Goal: Task Accomplishment & Management: Complete application form

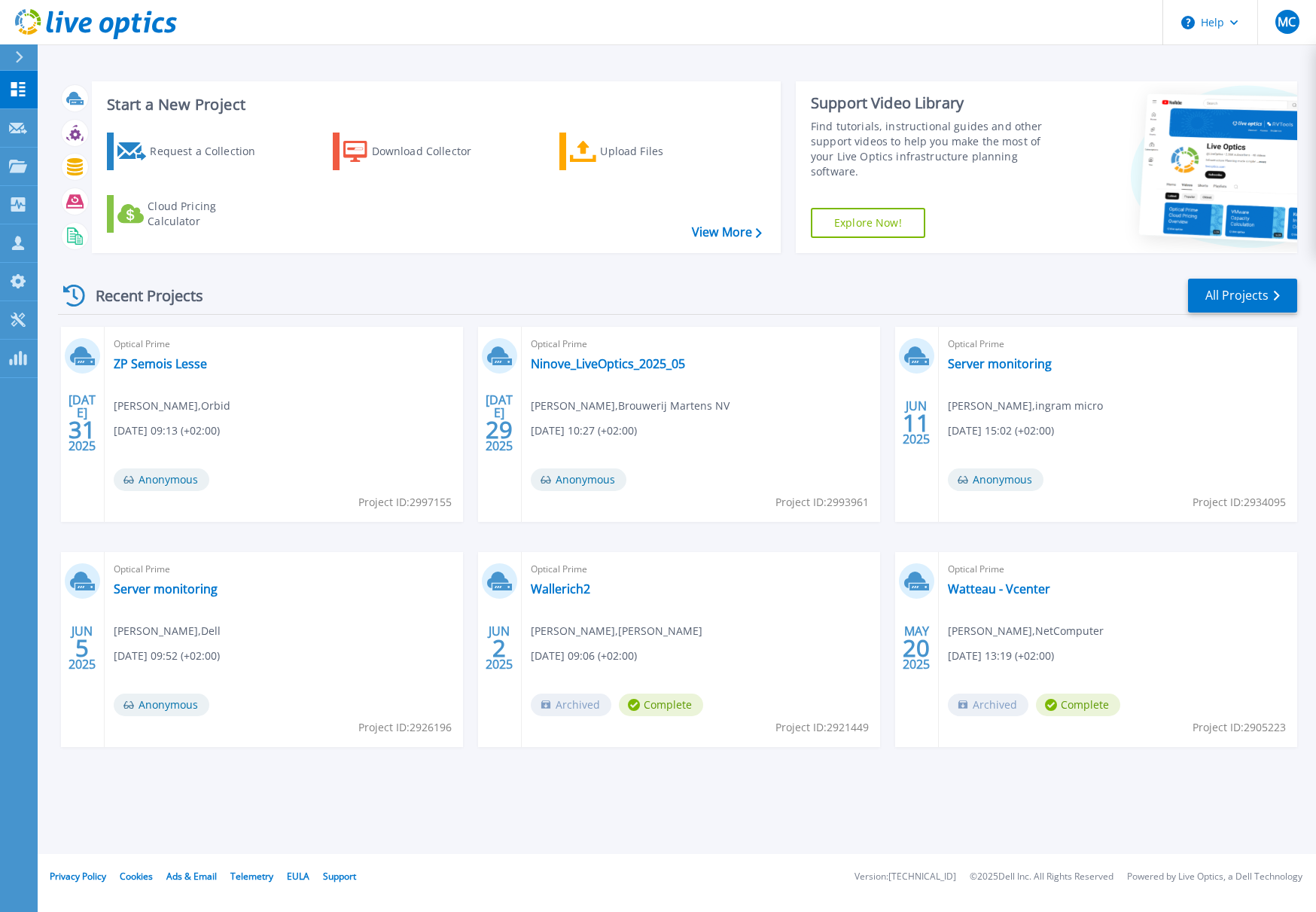
click at [159, 106] on h3 "Start a New Project" at bounding box center [434, 104] width 655 height 17
click at [172, 149] on div "Request a Collection" at bounding box center [209, 151] width 121 height 30
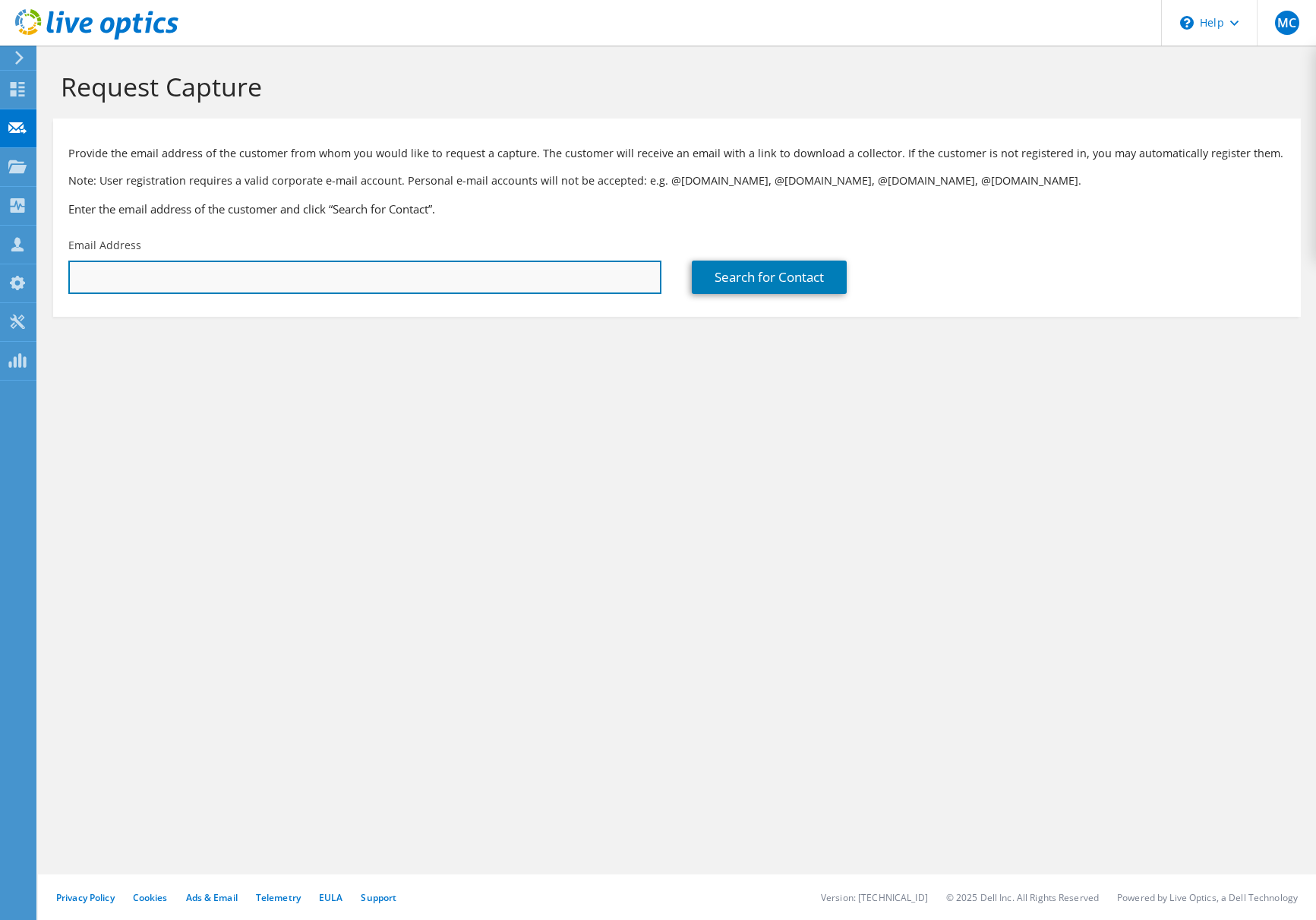
click at [119, 276] on input "text" at bounding box center [365, 277] width 593 height 33
paste input "t.bredo@cet-telecommunications.com"
type input "t.bredo@cet-telecommunications.com"
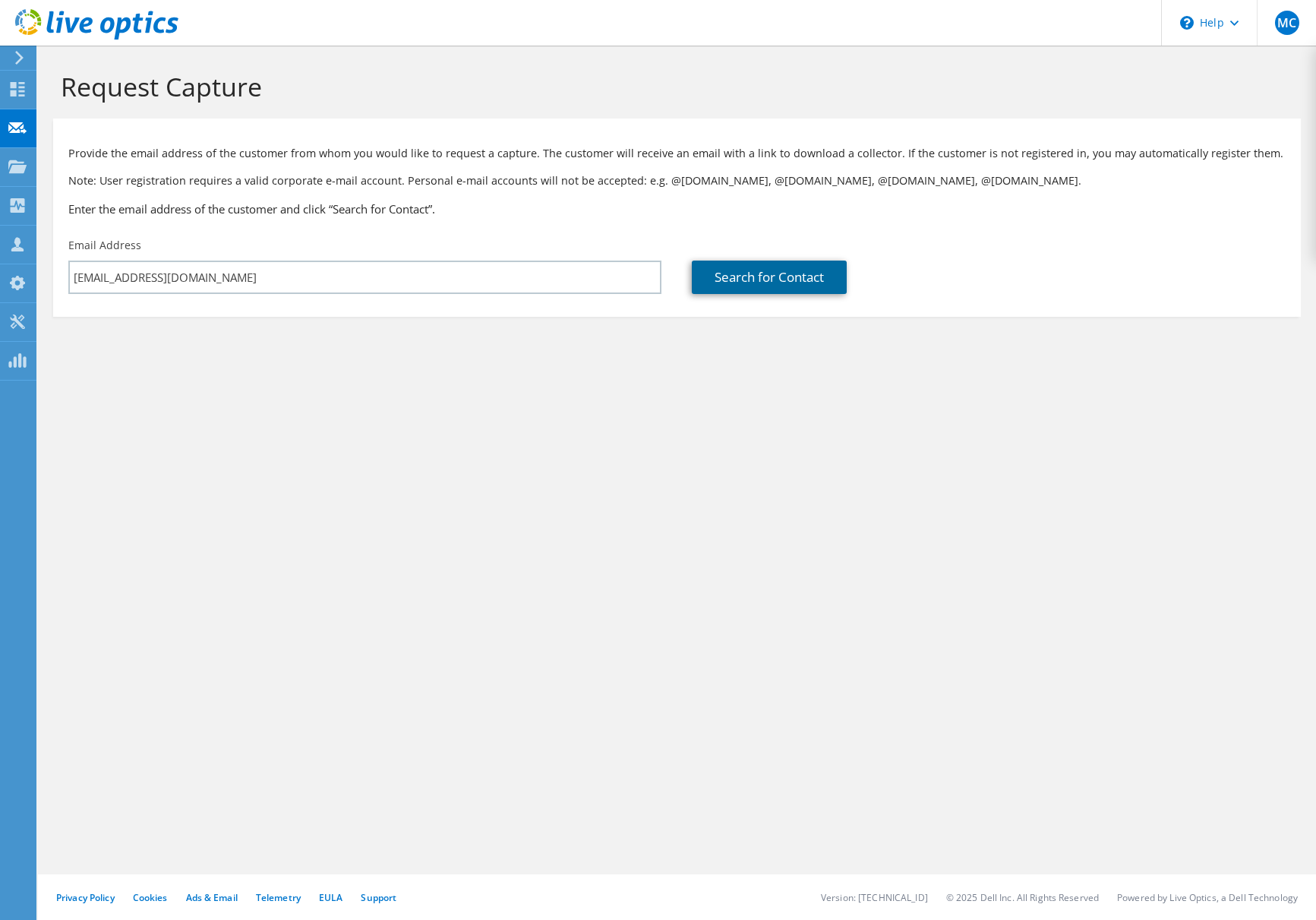
click at [750, 284] on link "Search for Contact" at bounding box center [769, 277] width 155 height 33
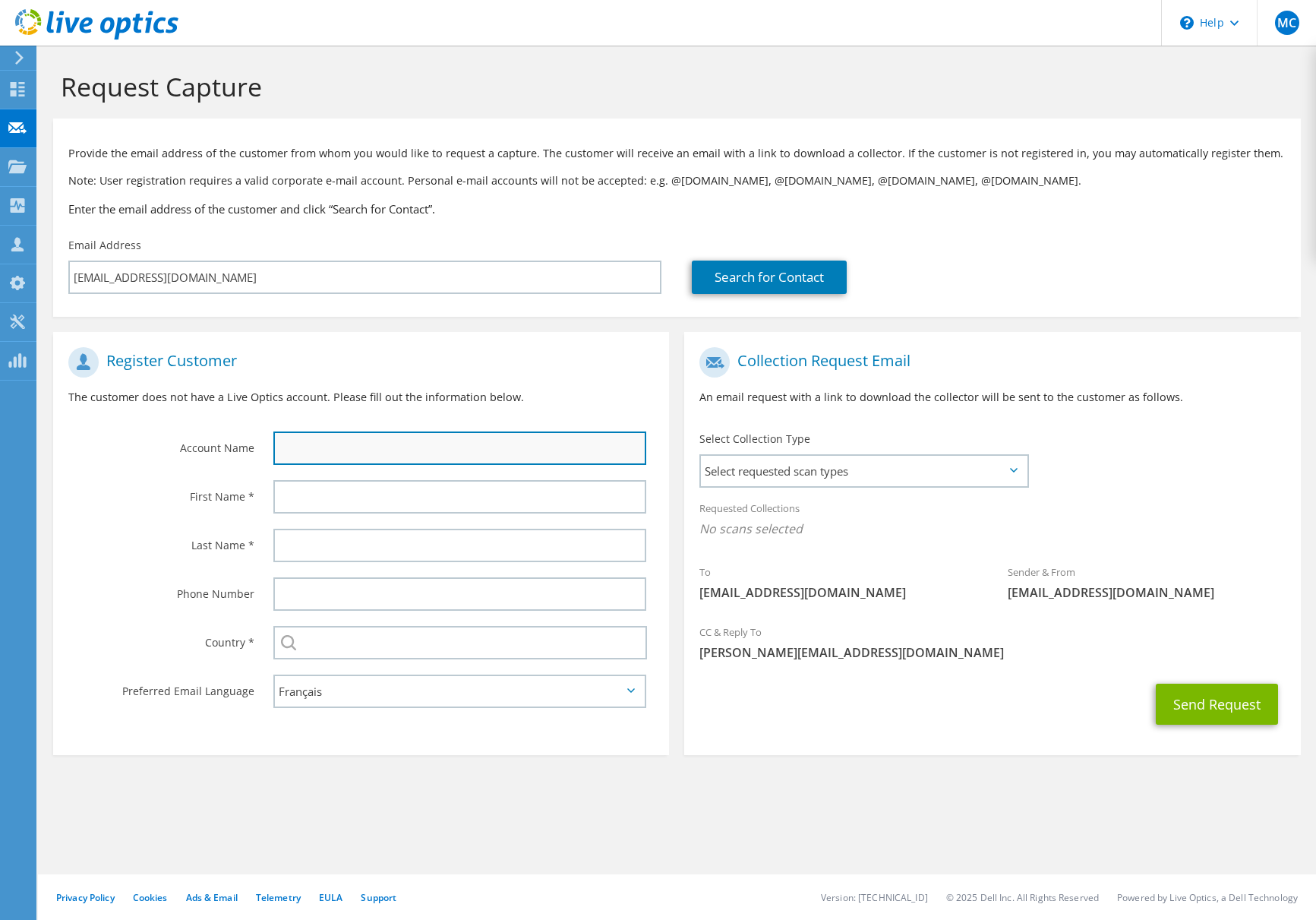
click at [387, 450] on input "text" at bounding box center [459, 448] width 373 height 33
click at [284, 446] on input "text" at bounding box center [459, 448] width 373 height 33
type input "CET-Telecomunication"
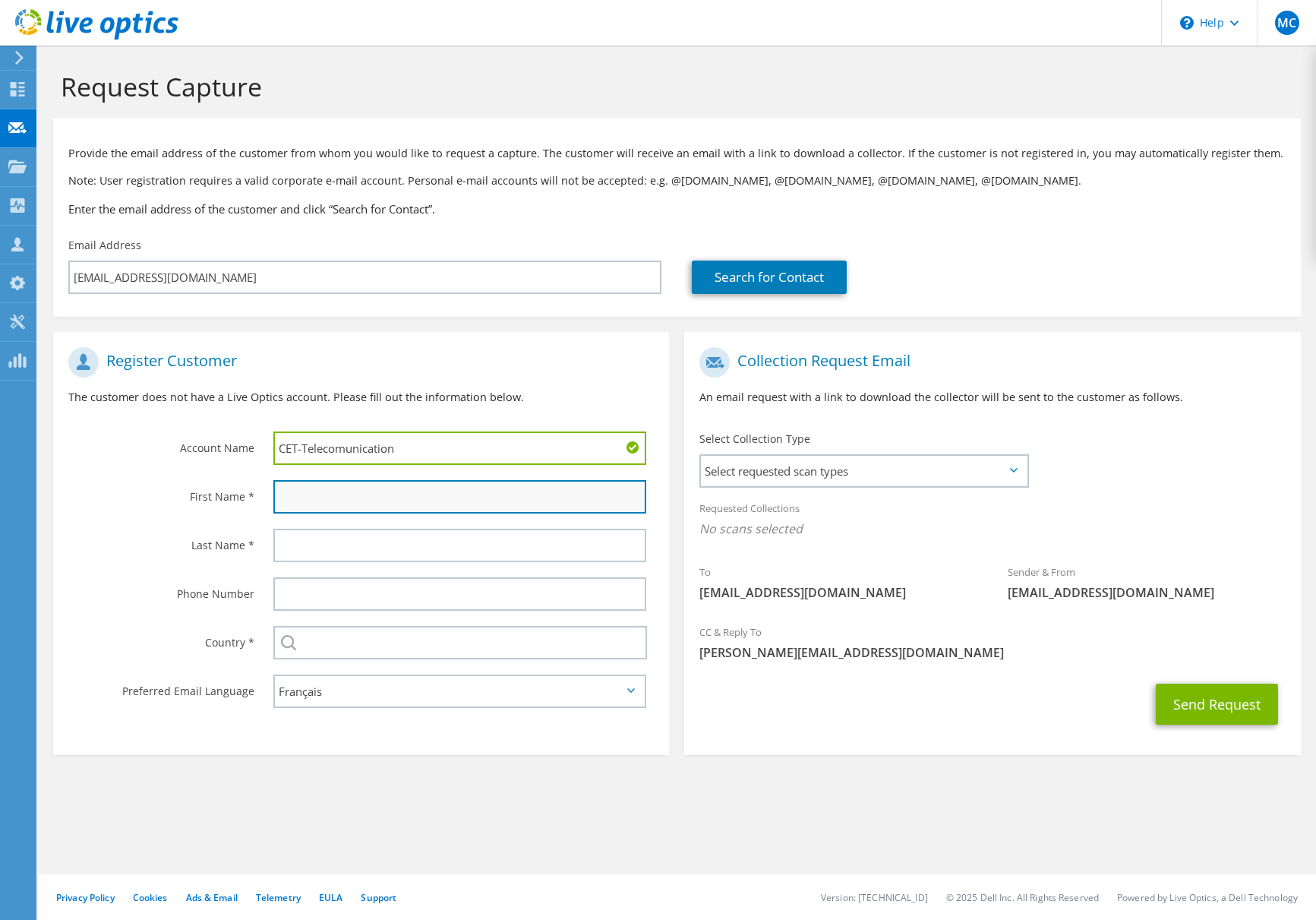
click at [299, 496] on input "text" at bounding box center [459, 496] width 373 height 33
type input "T"
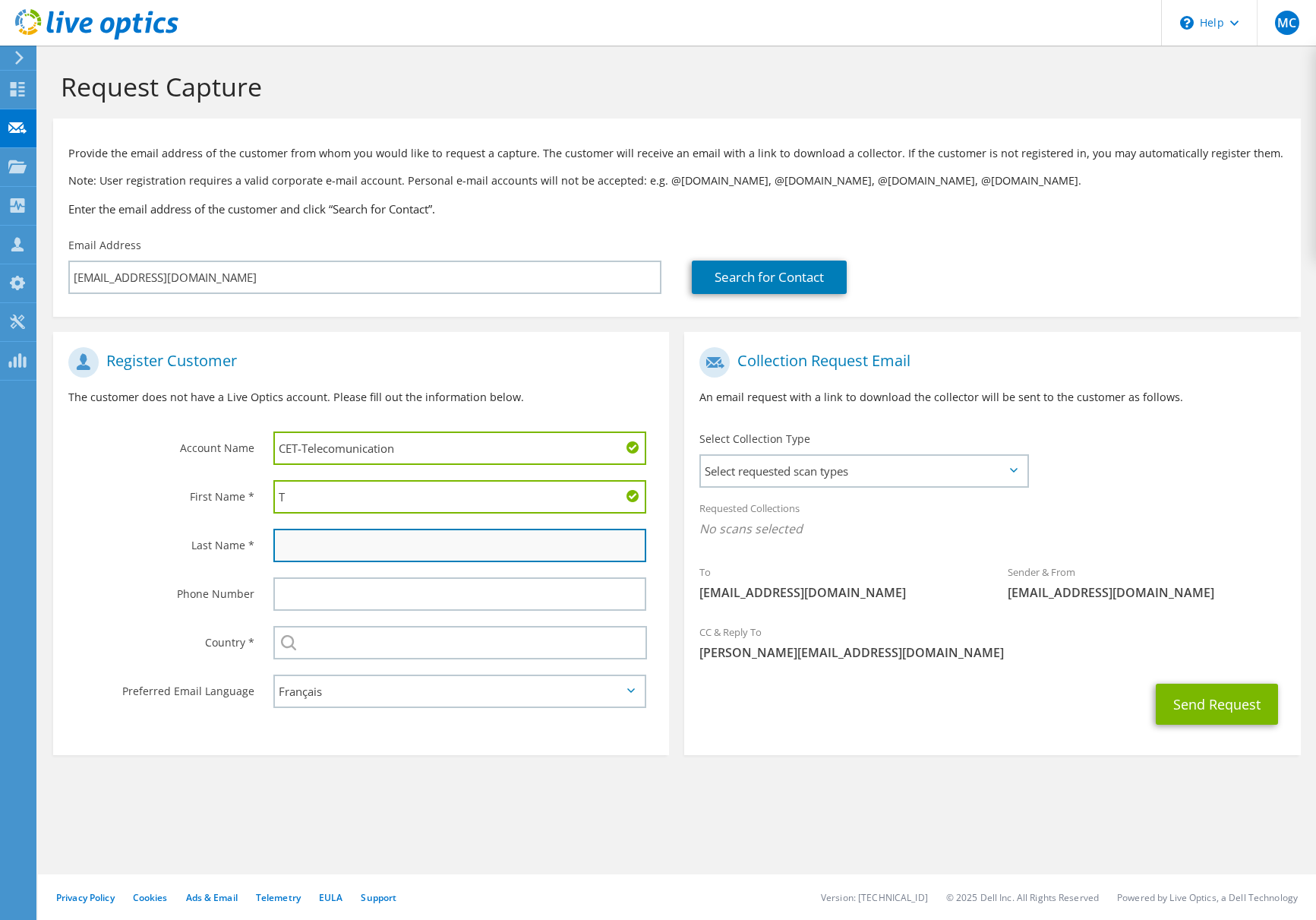
click at [300, 543] on input "text" at bounding box center [459, 546] width 373 height 33
type input "Bredo"
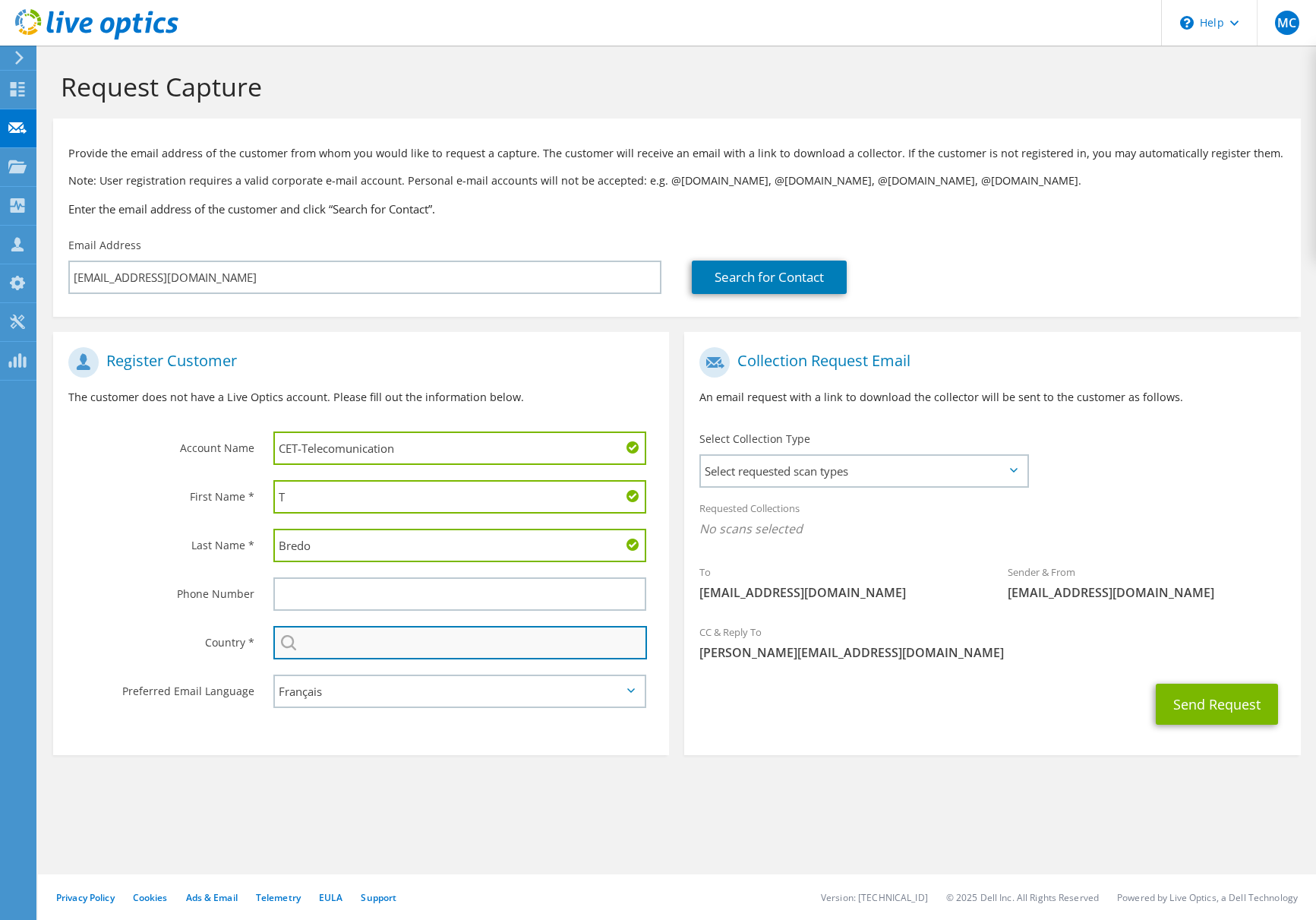
click at [304, 643] on input "text" at bounding box center [460, 643] width 373 height 33
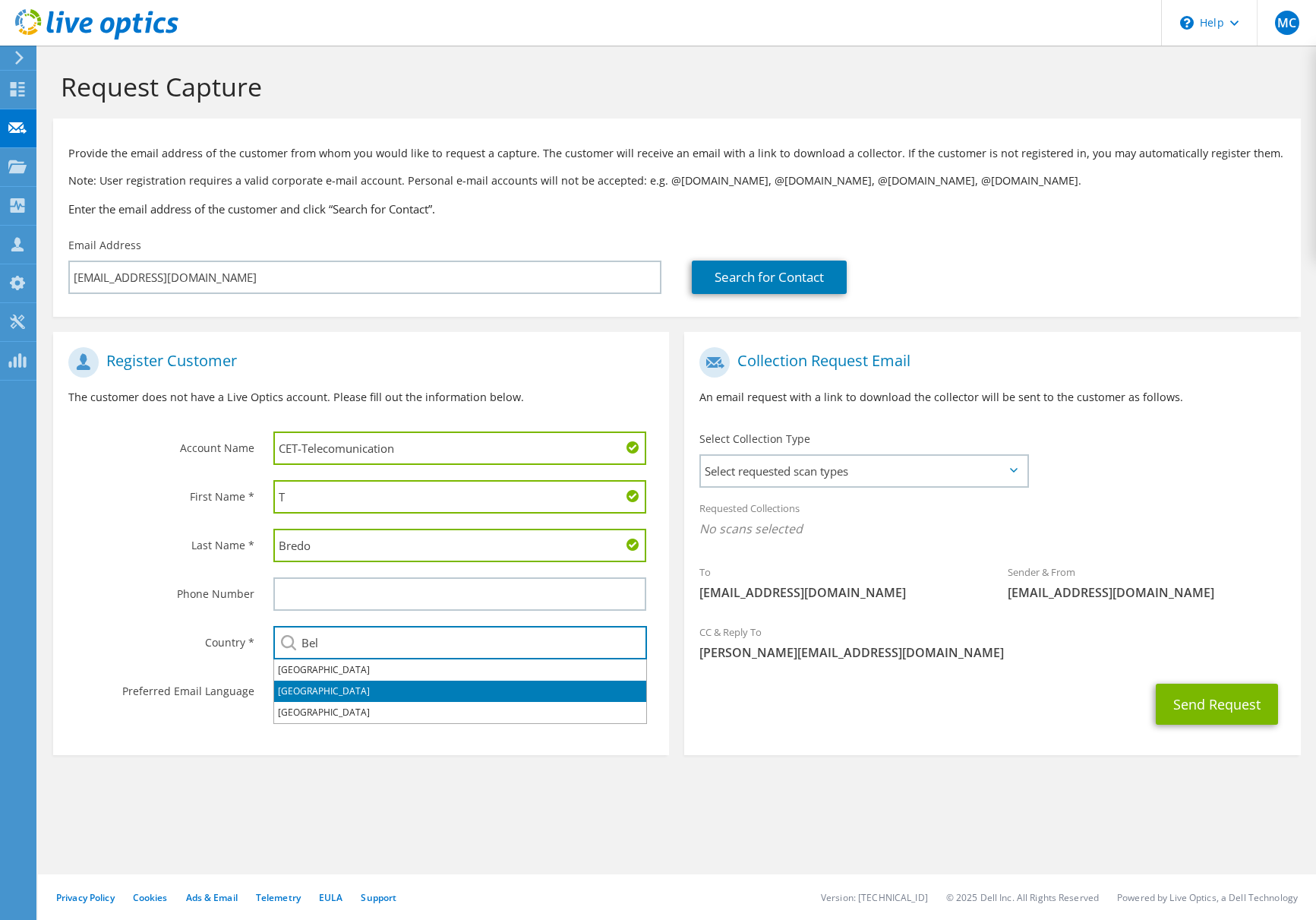
click at [308, 686] on li "Belgium" at bounding box center [460, 691] width 372 height 21
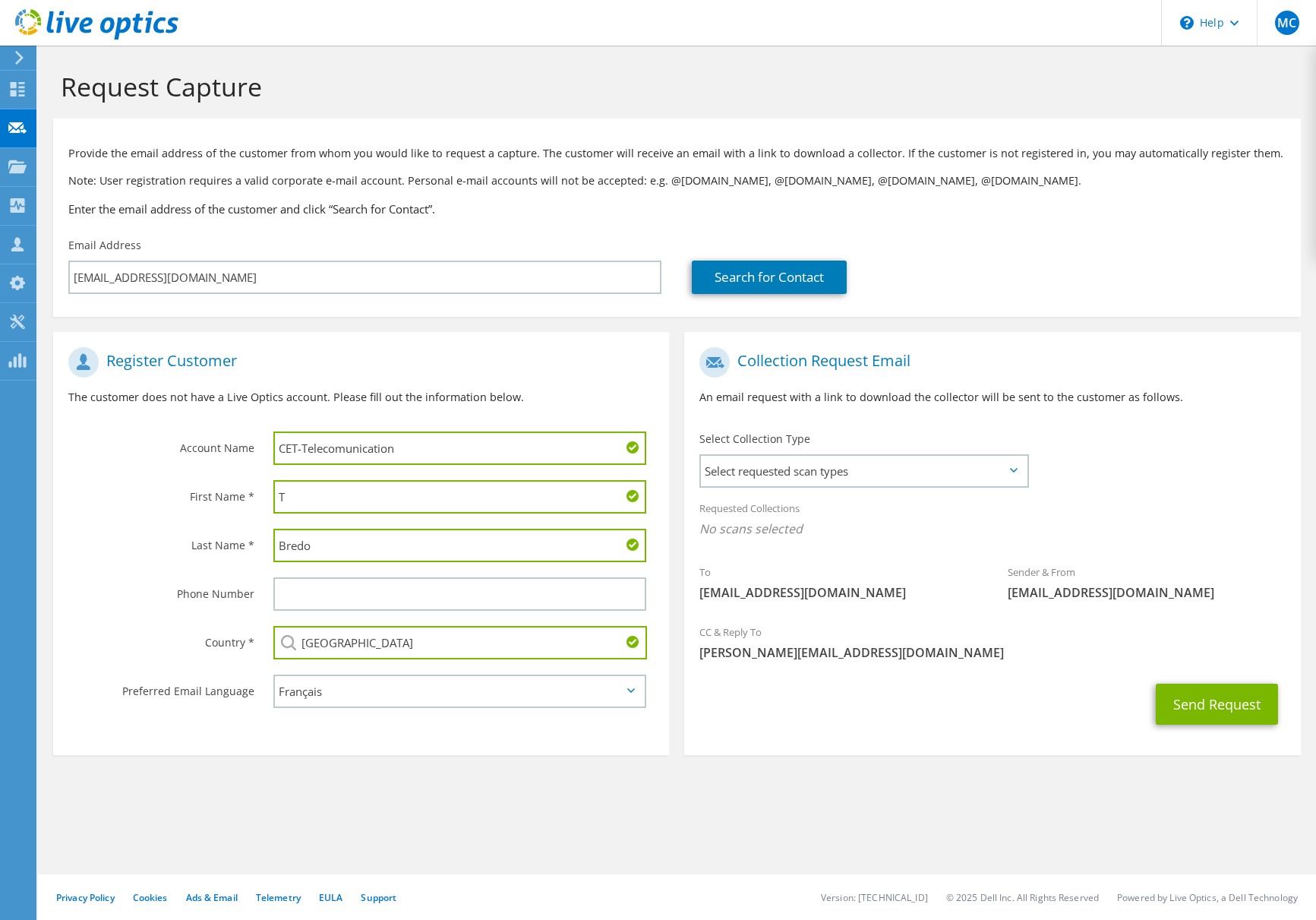
type input "Belgium"
click at [274, 732] on section "Register Customer The customer does not have a Live Optics account. Please fill…" at bounding box center [361, 543] width 615 height 423
click at [1007, 472] on span "Select requested scan types" at bounding box center [864, 471] width 326 height 31
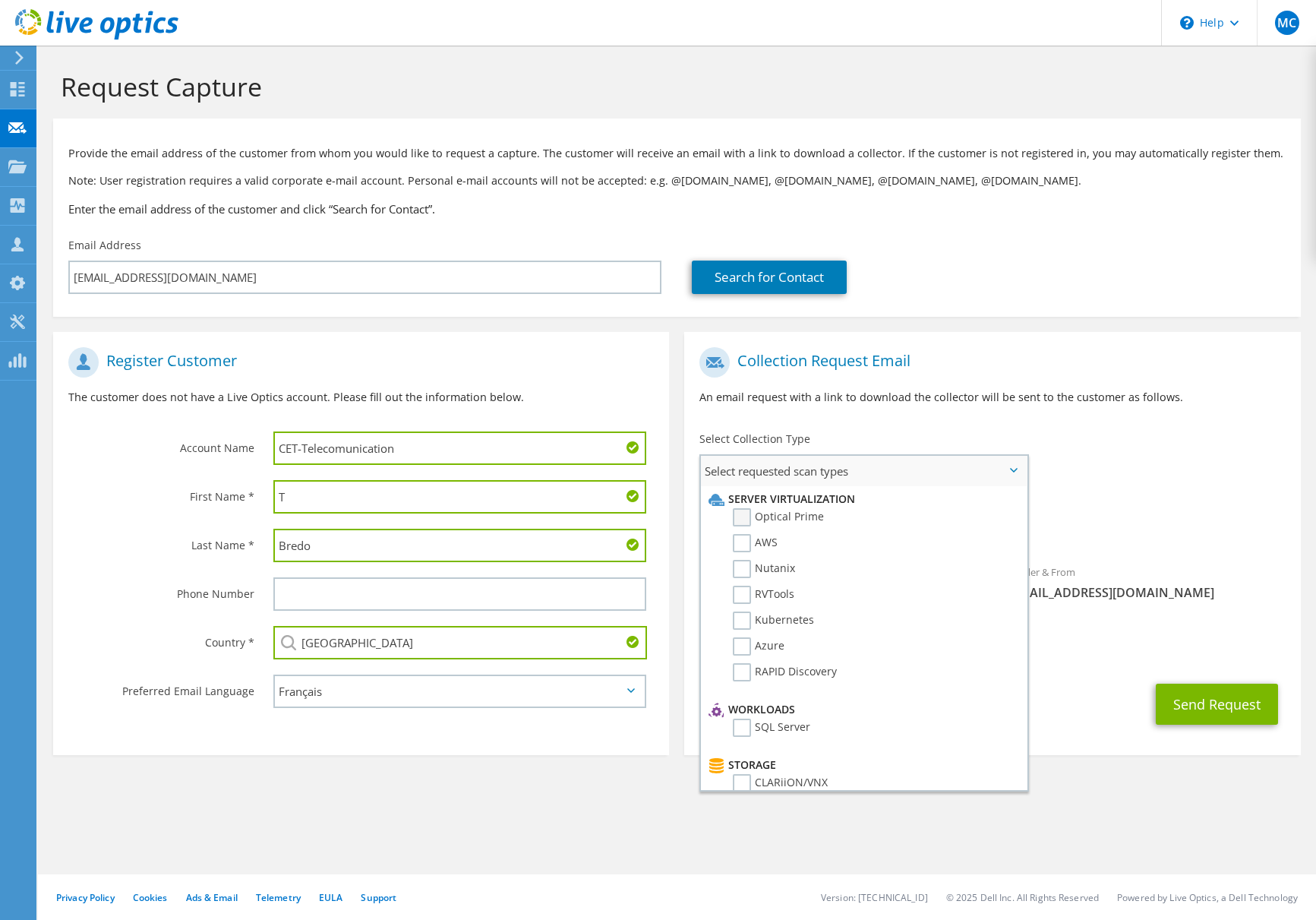
click at [736, 519] on label "Optical Prime" at bounding box center [779, 517] width 91 height 18
click at [0, 0] on input "Optical Prime" at bounding box center [0, 0] width 0 height 0
click at [1144, 503] on div "Requested Collections No scans selected Optical Prime" at bounding box center [992, 522] width 615 height 61
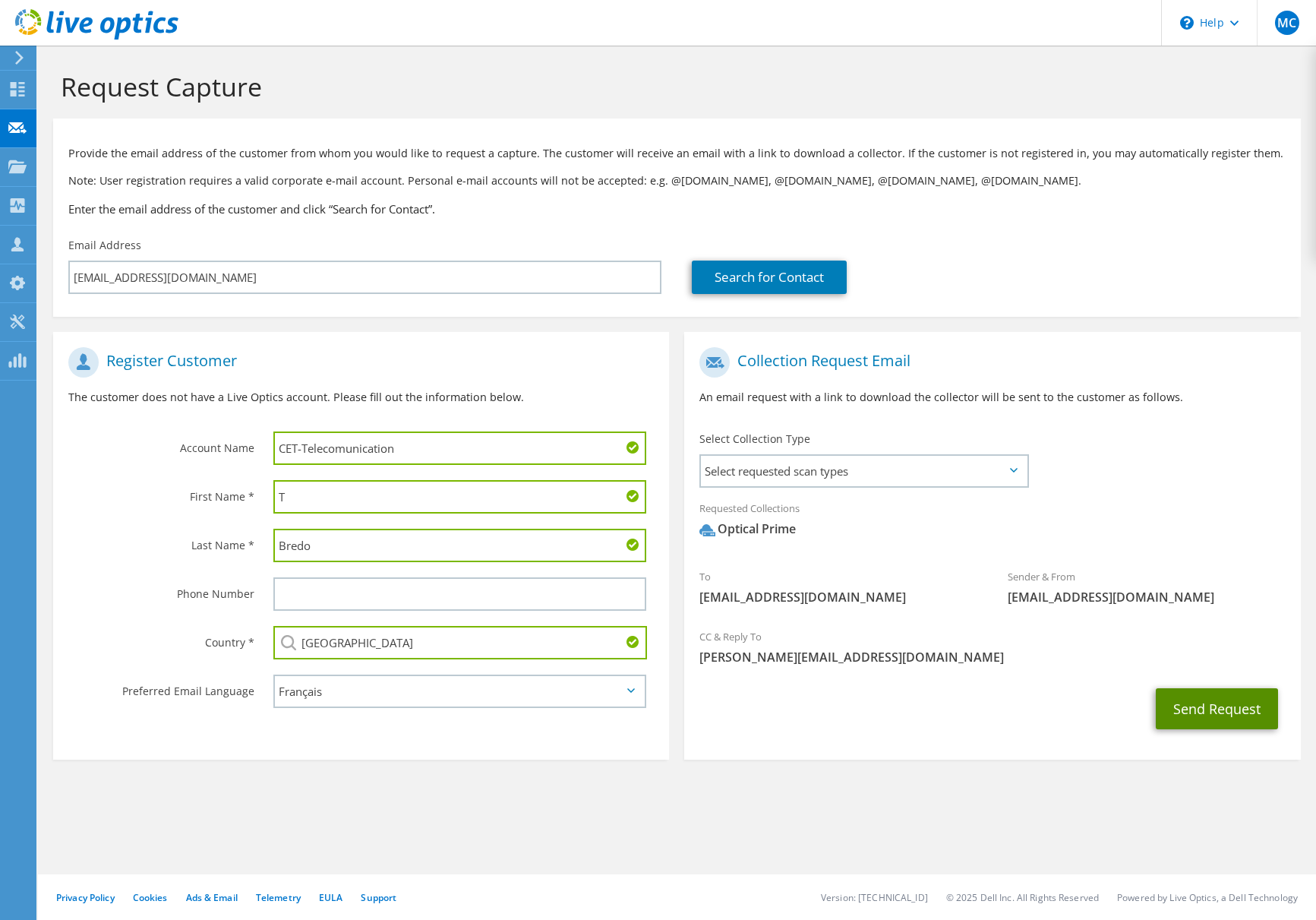
click at [1220, 717] on button "Send Request" at bounding box center [1216, 709] width 122 height 41
